Goal: Navigation & Orientation: Go to known website

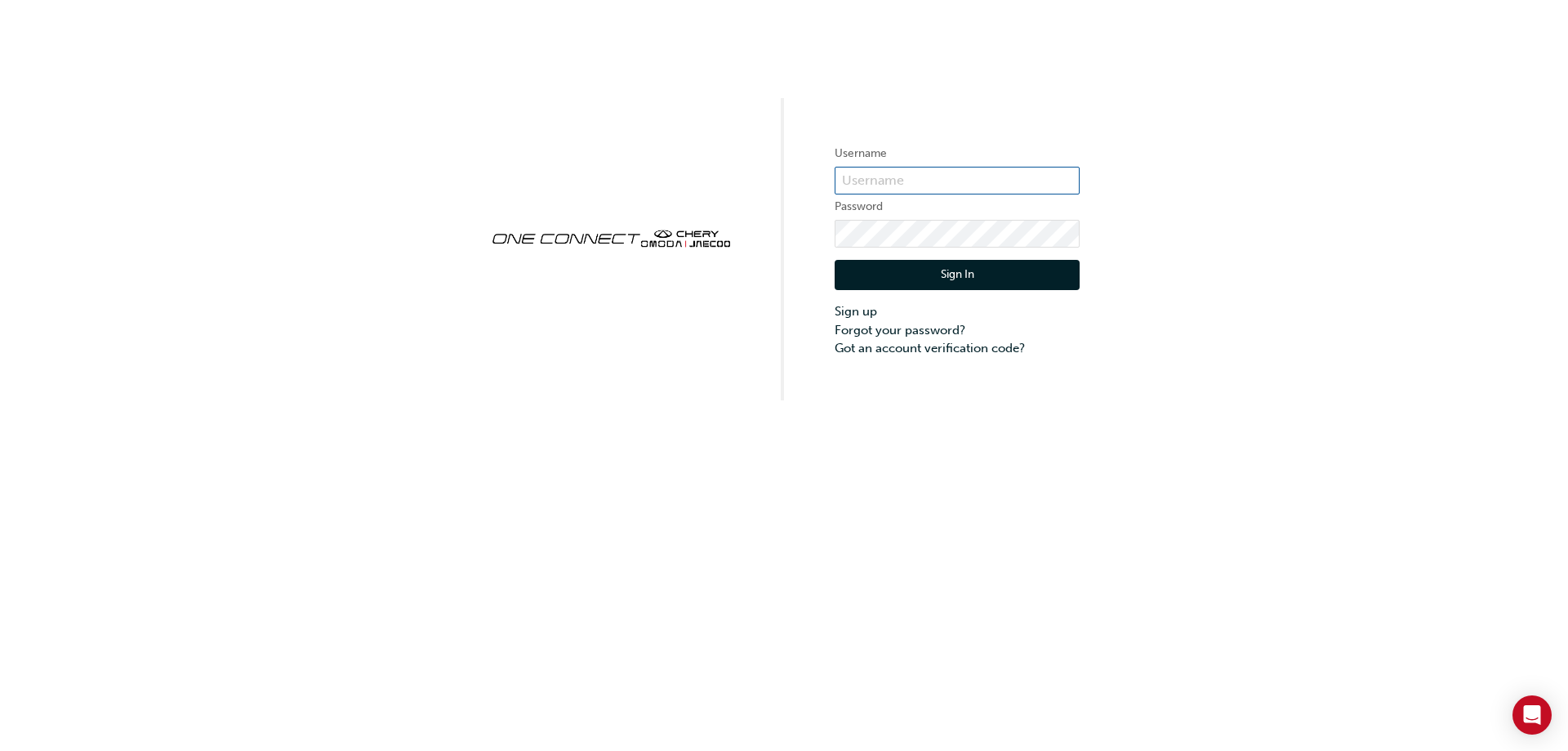
type input "CHAU1748"
click at [919, 280] on button "Sign In" at bounding box center [957, 275] width 245 height 31
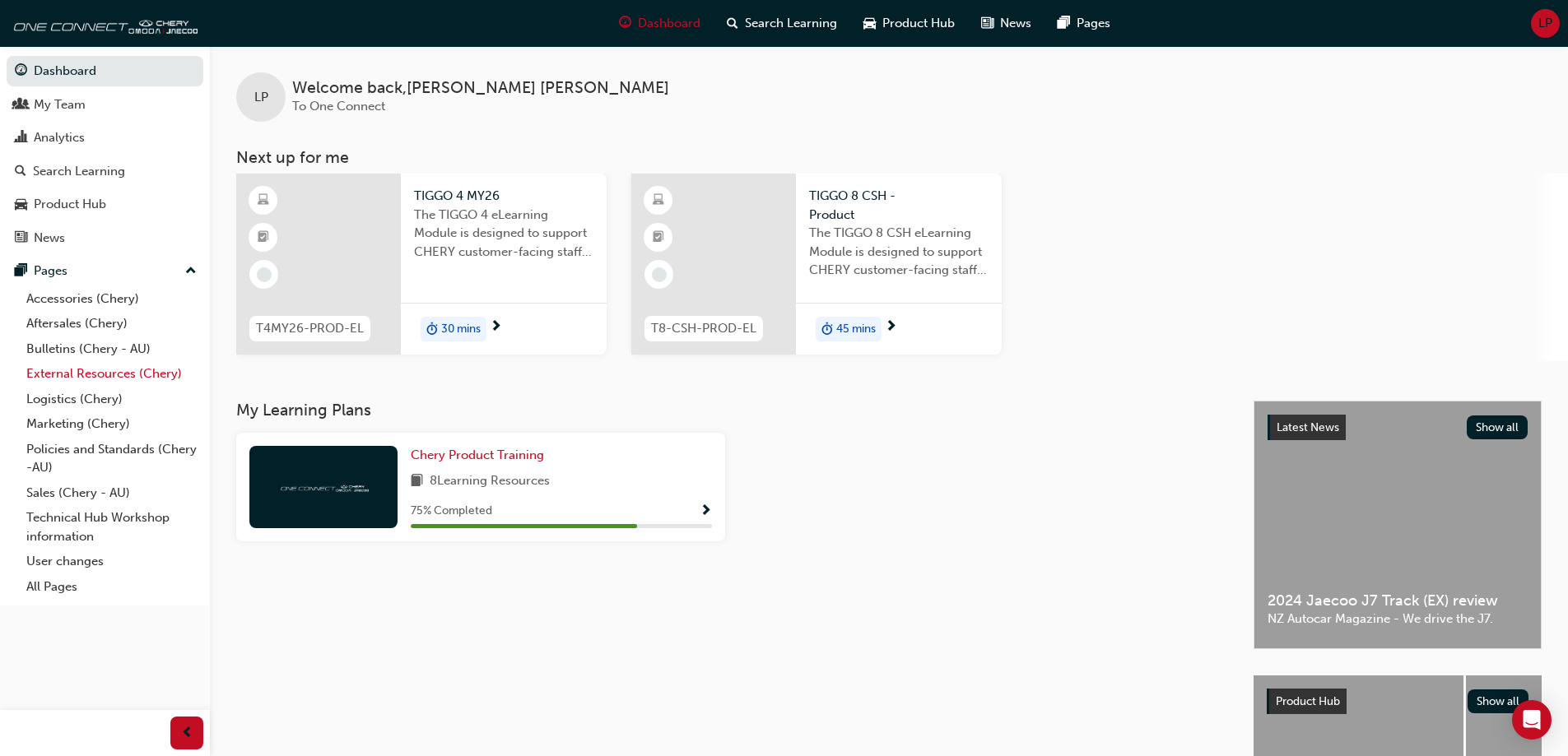
click at [90, 372] on link "External Resources (Chery)" at bounding box center [111, 373] width 183 height 26
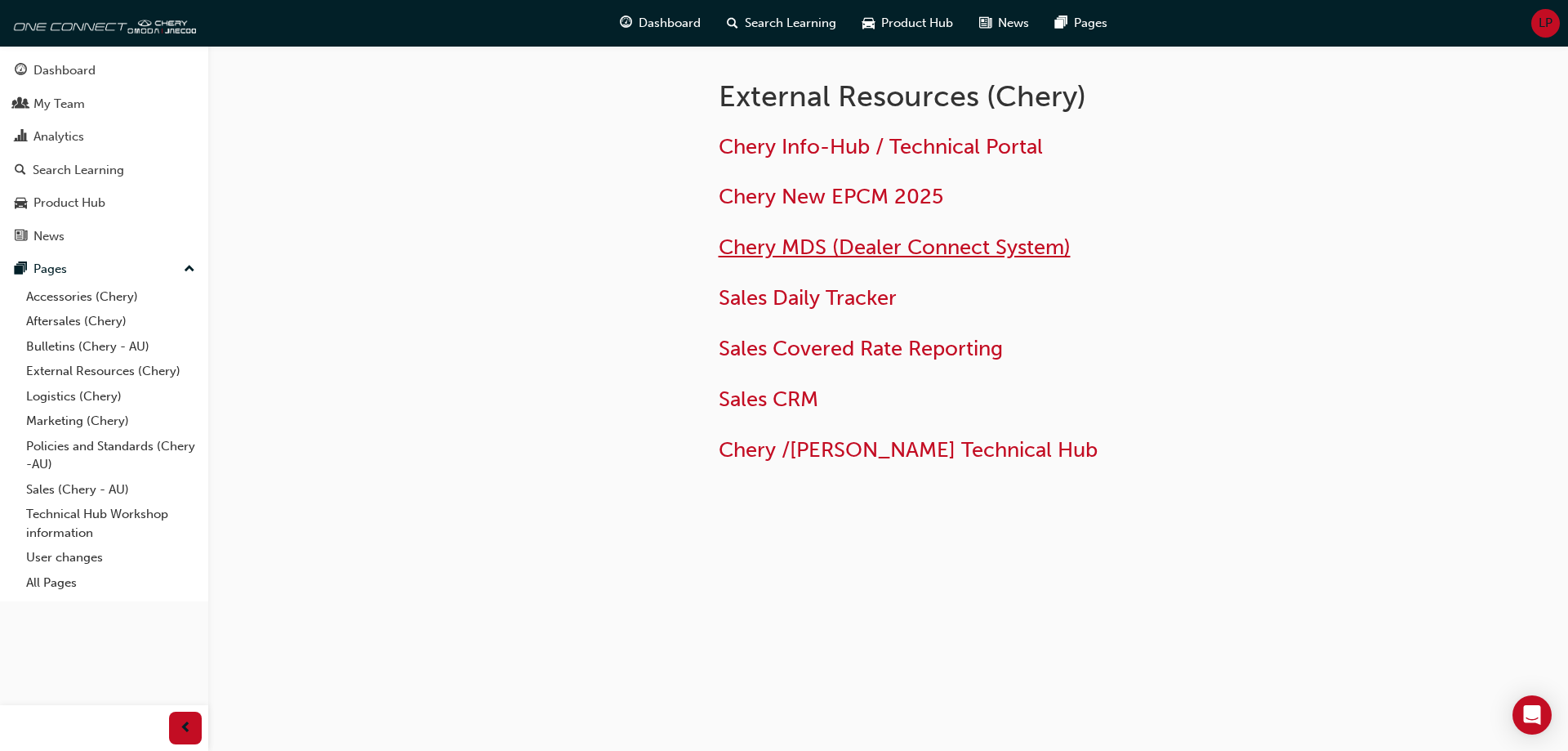
click at [806, 256] on span "Chery MDS (Dealer Connect System)" at bounding box center [894, 247] width 352 height 25
